Goal: Task Accomplishment & Management: Use online tool/utility

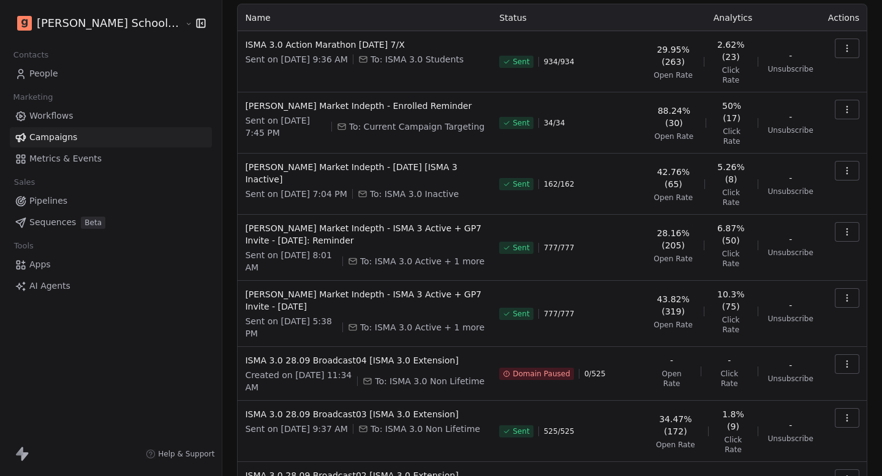
scroll to position [176, 0]
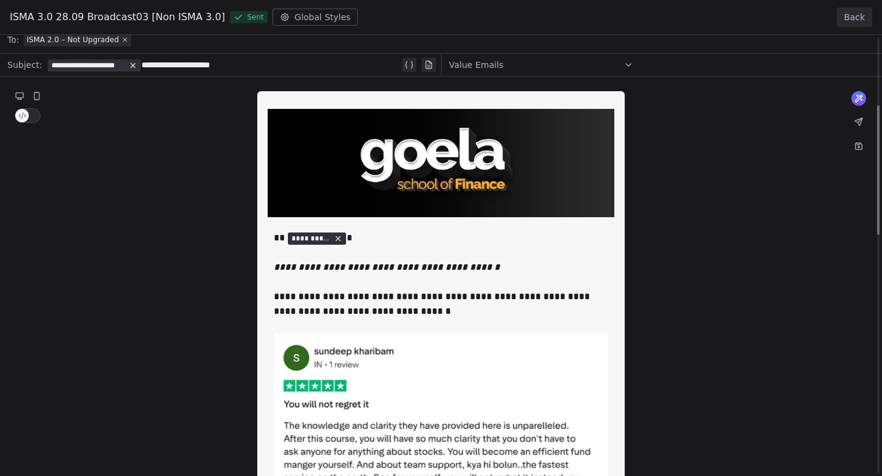
scroll to position [0, 0]
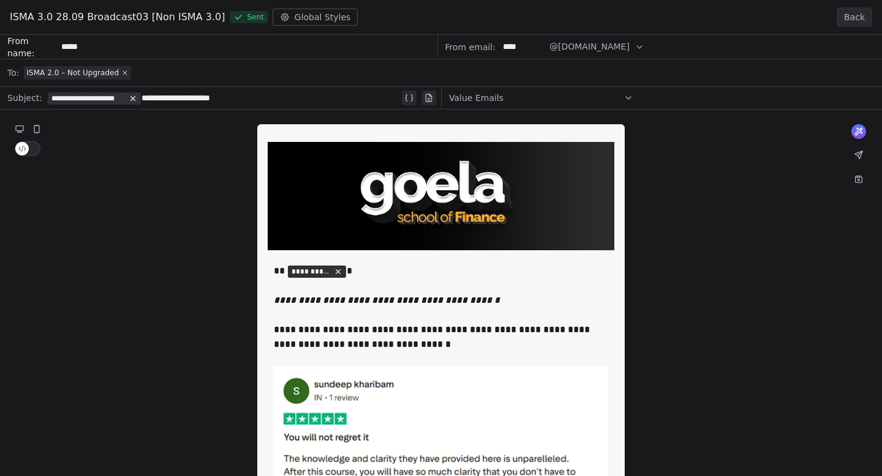
click at [857, 21] on button "Back" at bounding box center [854, 17] width 36 height 20
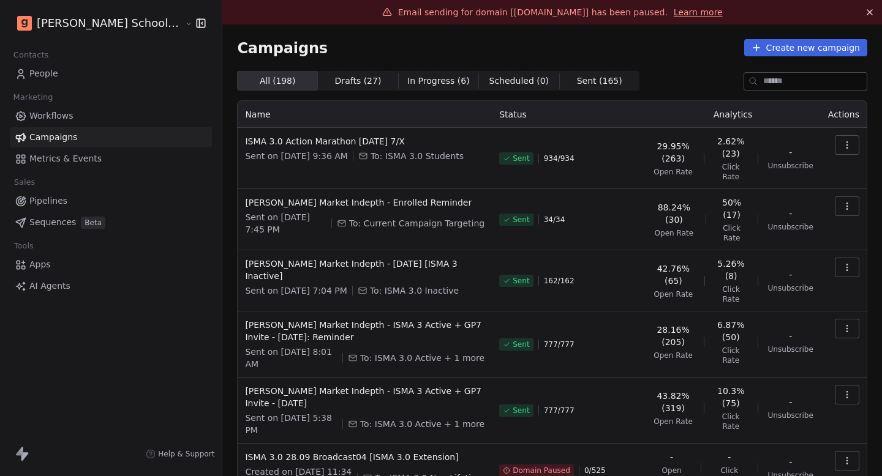
scroll to position [196, 0]
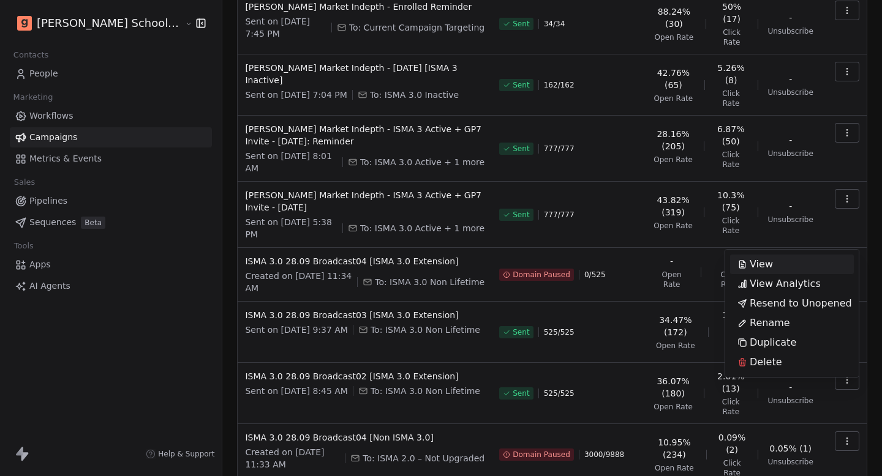
click at [789, 269] on div "View" at bounding box center [792, 265] width 124 height 20
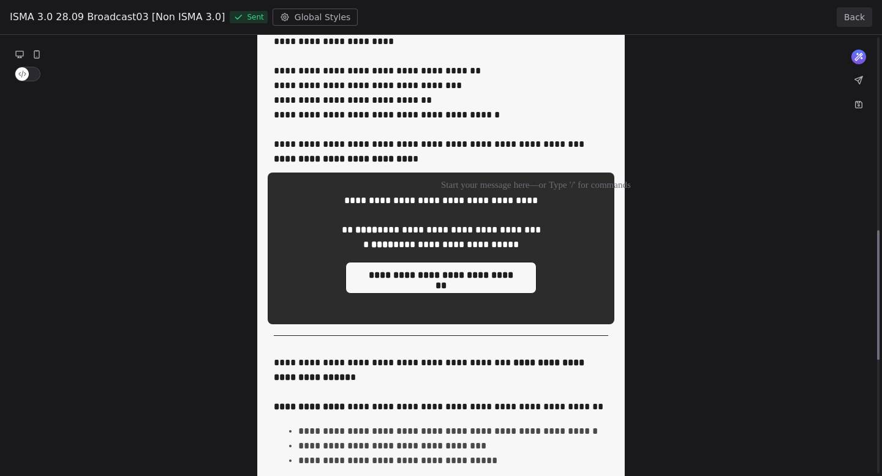
scroll to position [656, 0]
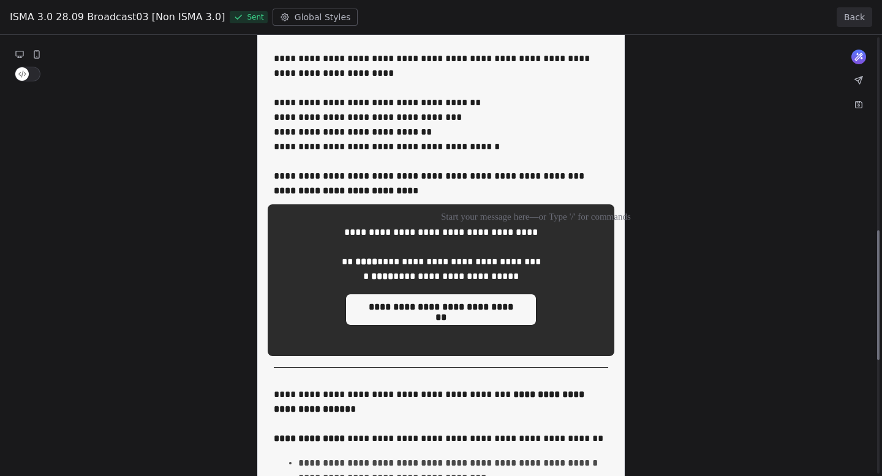
click at [869, 8] on button "Back" at bounding box center [854, 17] width 36 height 20
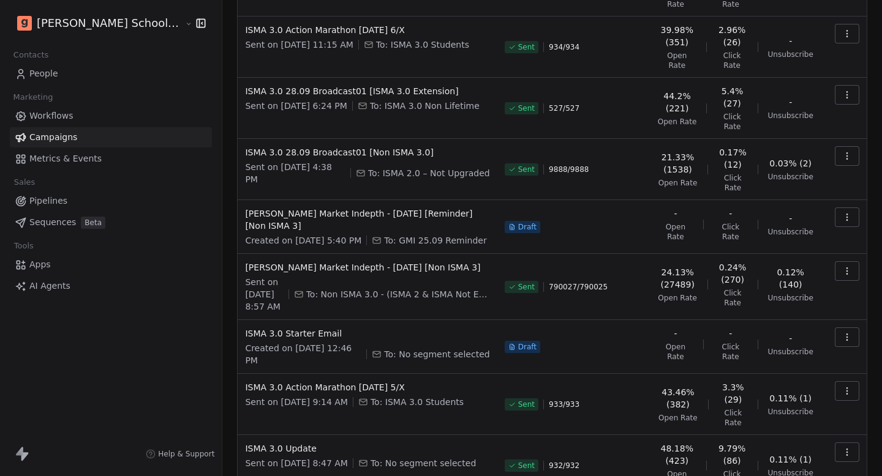
scroll to position [201, 0]
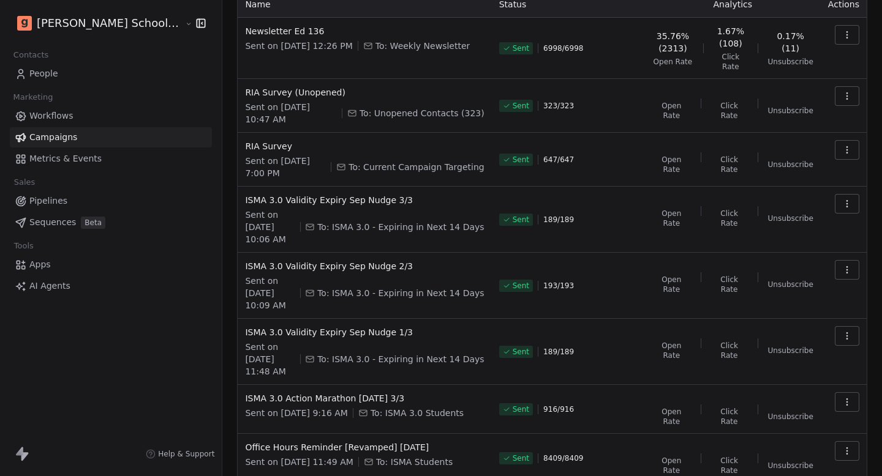
scroll to position [179, 0]
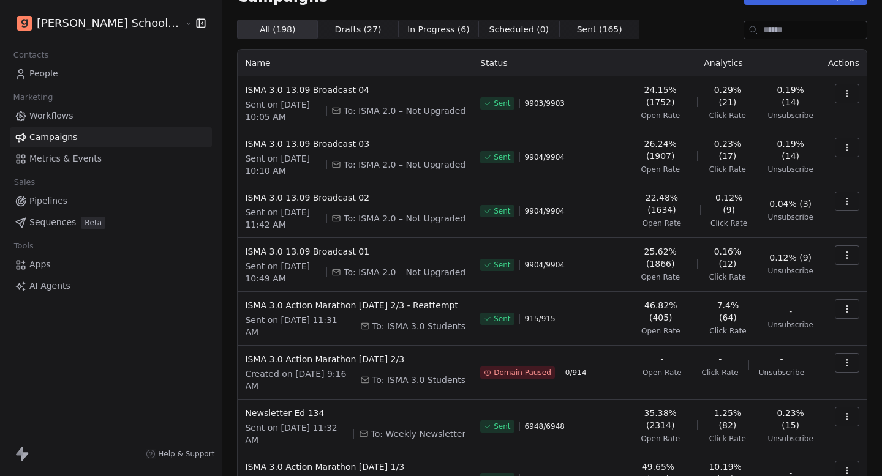
scroll to position [213, 0]
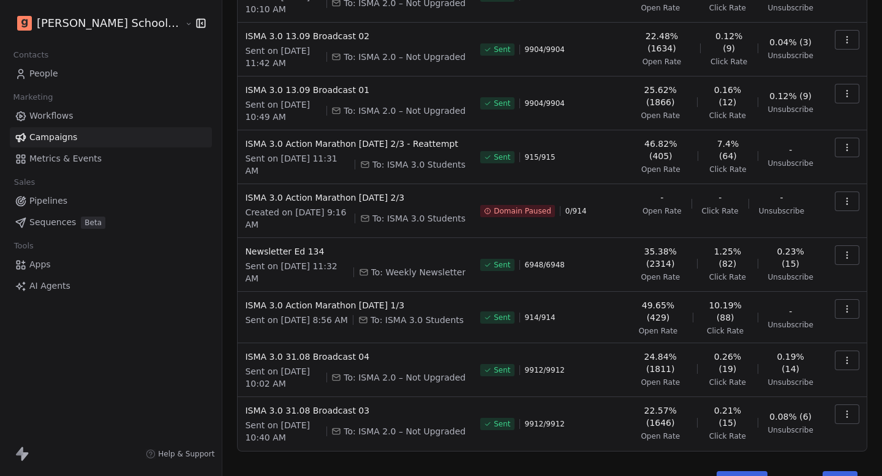
drag, startPoint x: 850, startPoint y: 455, endPoint x: 730, endPoint y: 318, distance: 181.8
click at [850, 471] on button "Next" at bounding box center [839, 479] width 35 height 17
click at [841, 471] on button "Next" at bounding box center [839, 479] width 35 height 17
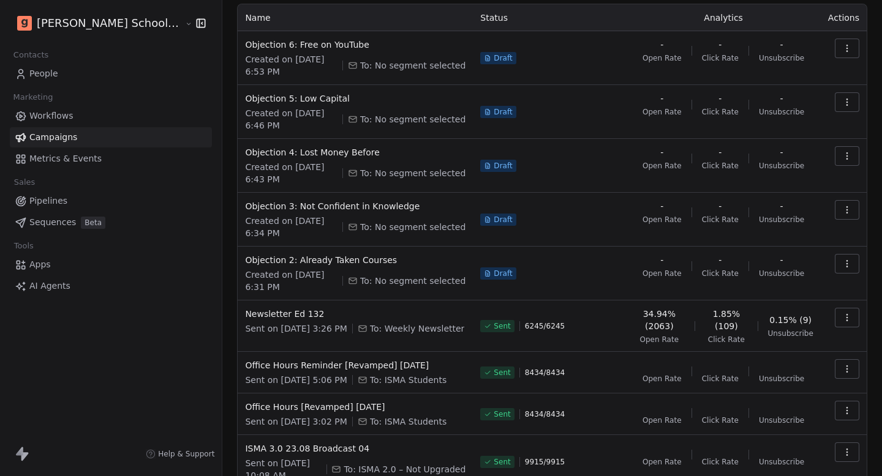
scroll to position [209, 0]
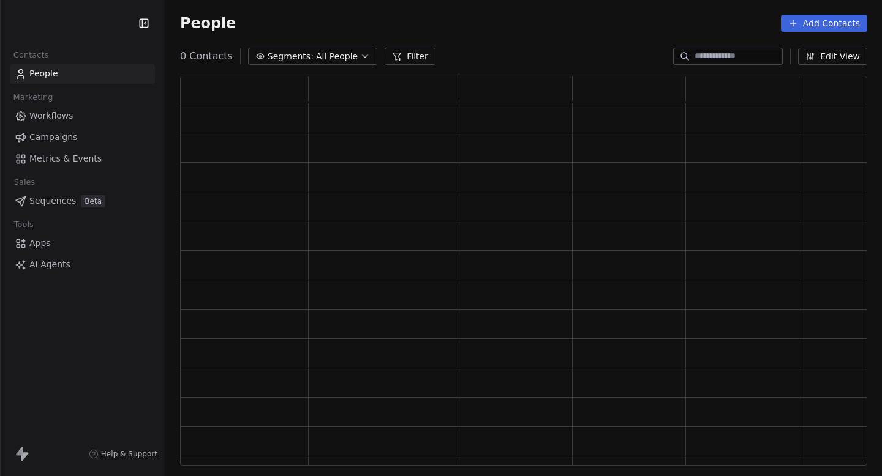
scroll to position [390, 687]
click at [59, 24] on html "Contacts People Marketing Workflows Campaigns Metrics & Events Sales Pipelines …" at bounding box center [441, 238] width 882 height 476
